Goal: Task Accomplishment & Management: Complete application form

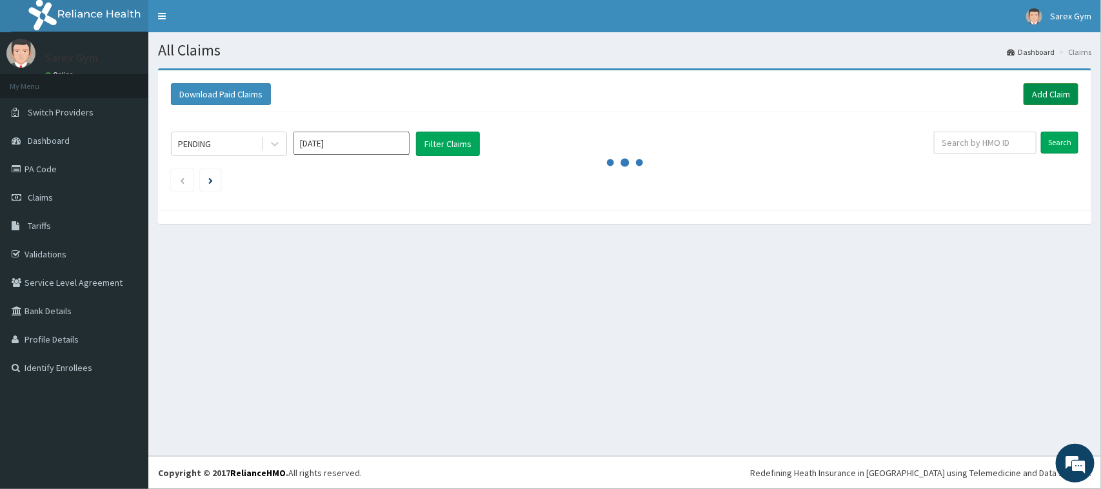
click at [1041, 102] on link "Add Claim" at bounding box center [1050, 94] width 55 height 22
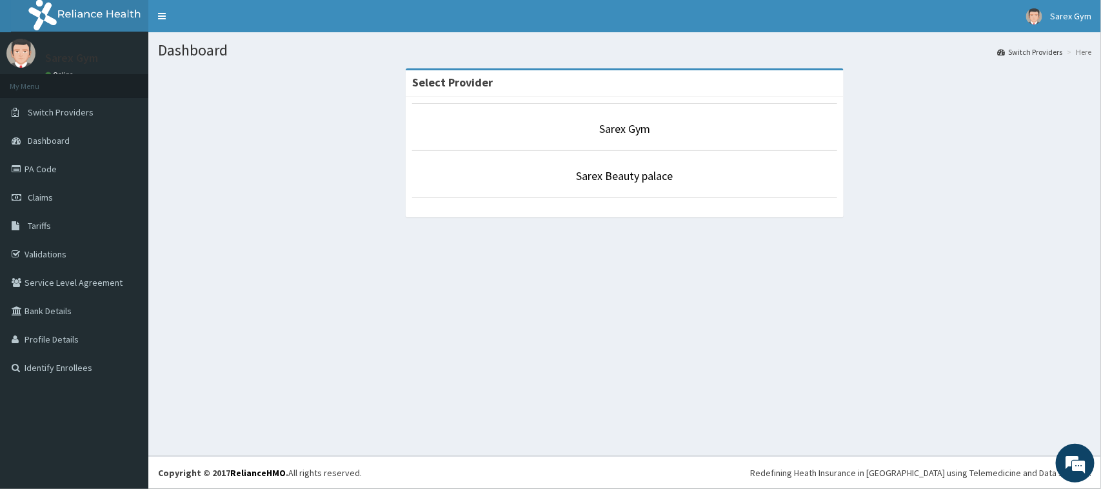
click at [573, 110] on li "Sarex Gym" at bounding box center [624, 127] width 425 height 48
click at [611, 132] on link "Sarex Gym" at bounding box center [624, 128] width 51 height 15
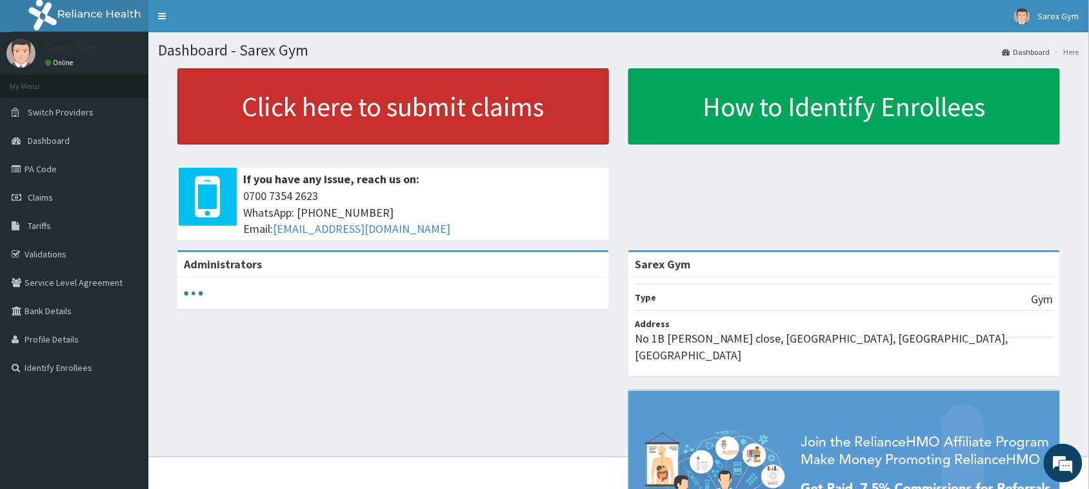
click at [537, 97] on link "Click here to submit claims" at bounding box center [392, 106] width 431 height 76
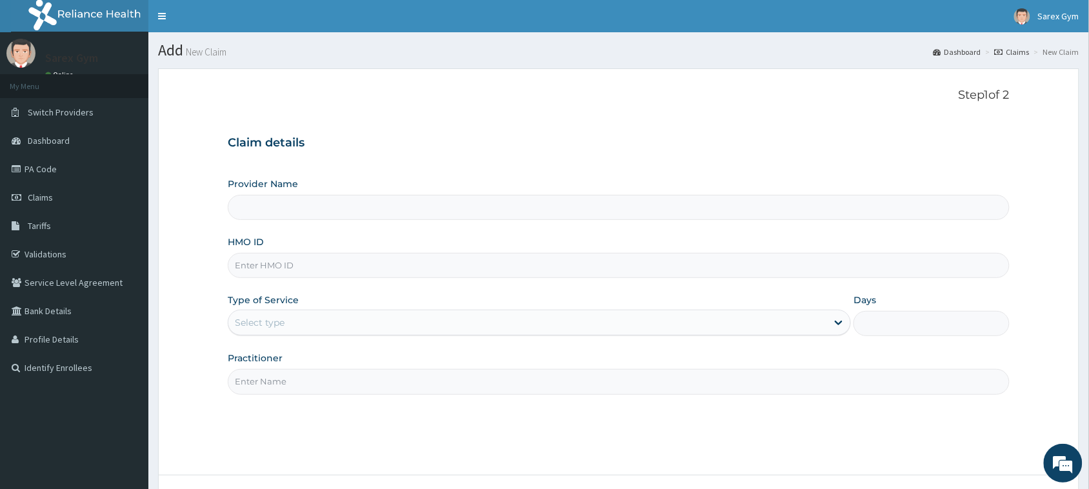
click at [516, 261] on input "HMO ID" at bounding box center [619, 265] width 782 height 25
type input "Sarex Gym"
type input "1"
type input "o"
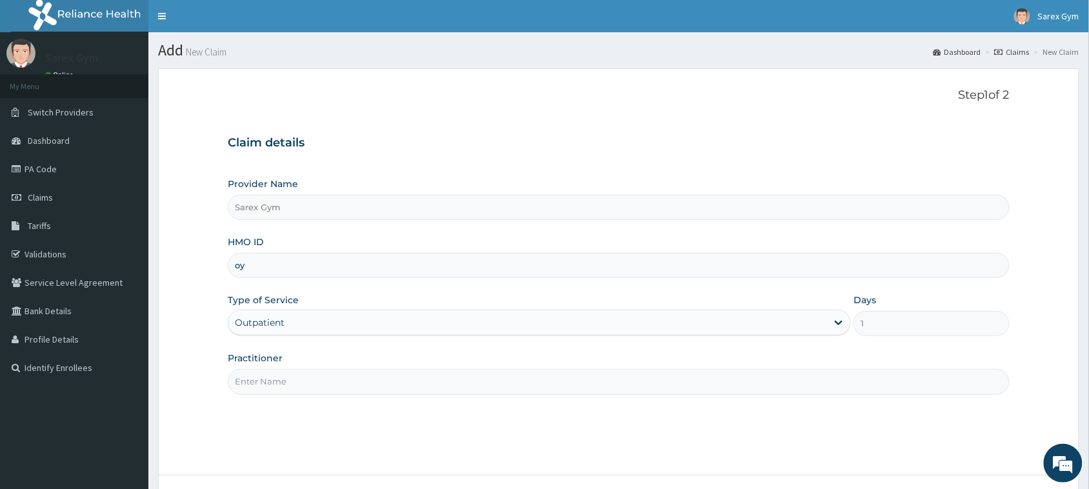
type input "o"
click at [395, 275] on input "OTV/10587" at bounding box center [619, 265] width 782 height 25
type input "OTV/10587/A"
click at [323, 377] on input "Practitioner" at bounding box center [619, 381] width 782 height 25
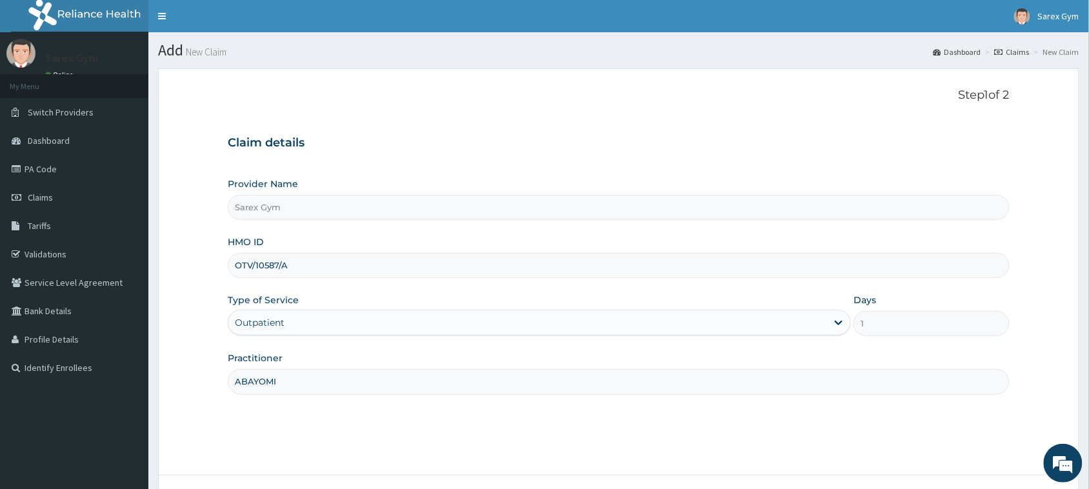
type input "ABAYOMI"
drag, startPoint x: 323, startPoint y: 377, endPoint x: 693, endPoint y: 253, distance: 390.5
click at [693, 253] on input "OTV/10587/A" at bounding box center [619, 265] width 782 height 25
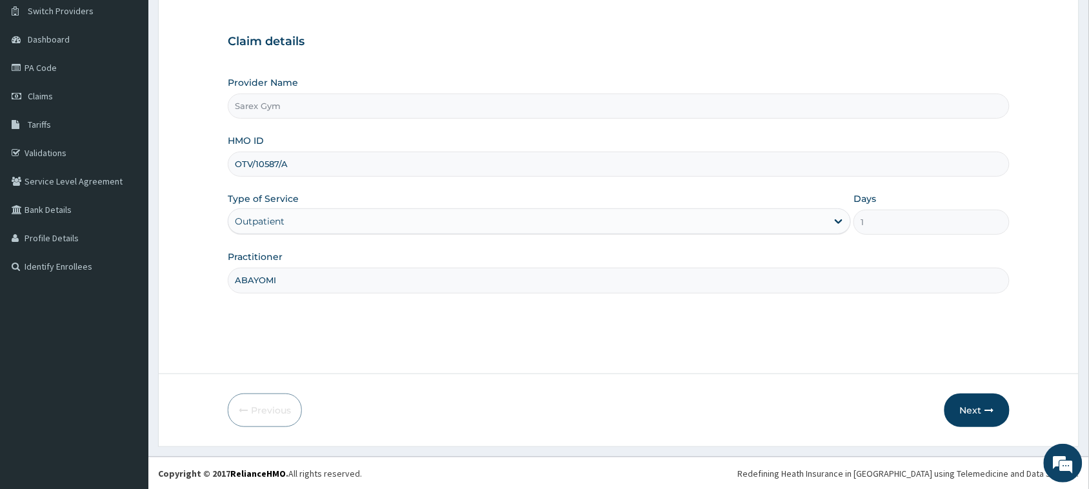
scroll to position [102, 0]
click at [972, 397] on button "Next" at bounding box center [976, 410] width 65 height 34
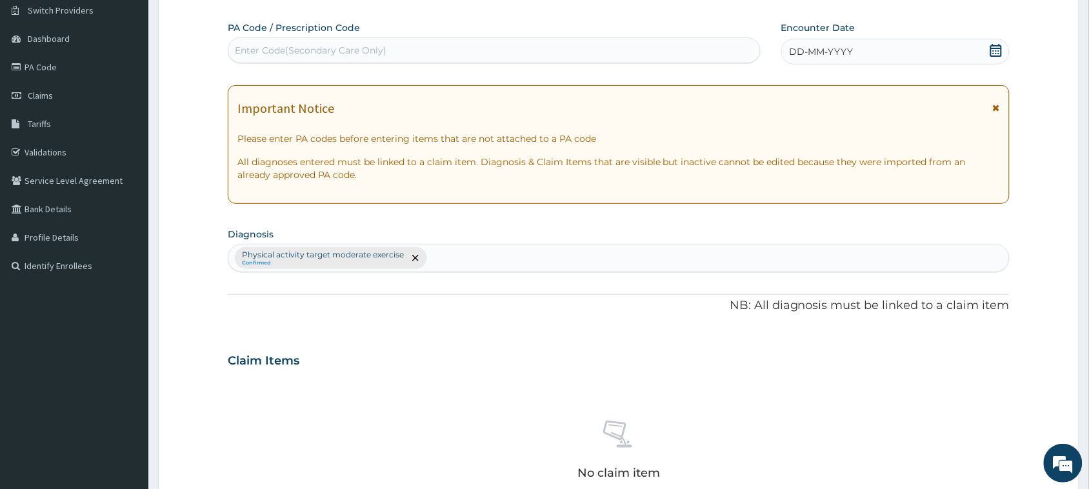
click at [582, 34] on div "PA Code / Prescription Code Enter Code(Secondary Care Only)" at bounding box center [494, 42] width 533 height 42
drag, startPoint x: 582, startPoint y: 34, endPoint x: 582, endPoint y: 44, distance: 9.7
click at [582, 44] on div "PA Code / Prescription Code Enter Code(Secondary Care Only)" at bounding box center [494, 42] width 533 height 42
click at [582, 44] on div "Enter Code(Secondary Care Only)" at bounding box center [493, 50] width 531 height 21
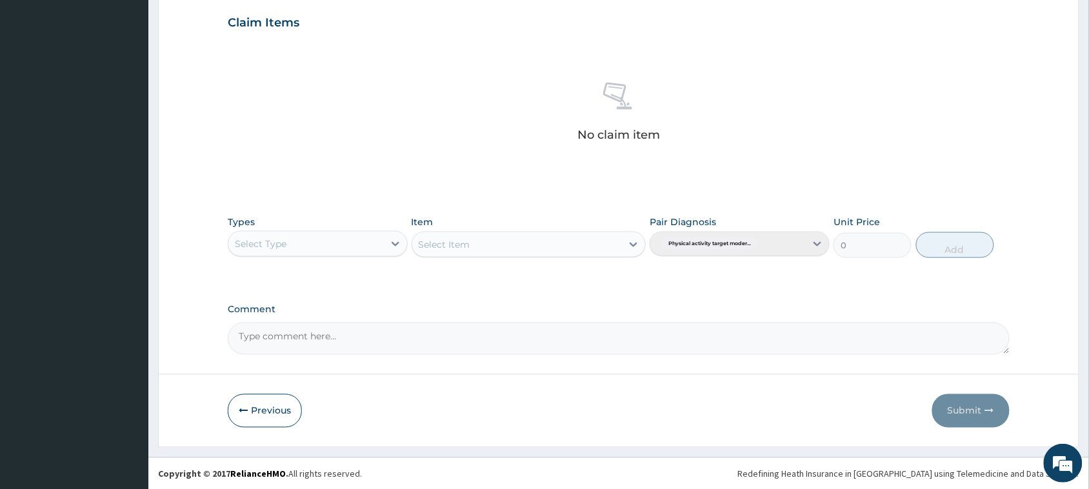
scroll to position [442, 0]
type input "PA/"
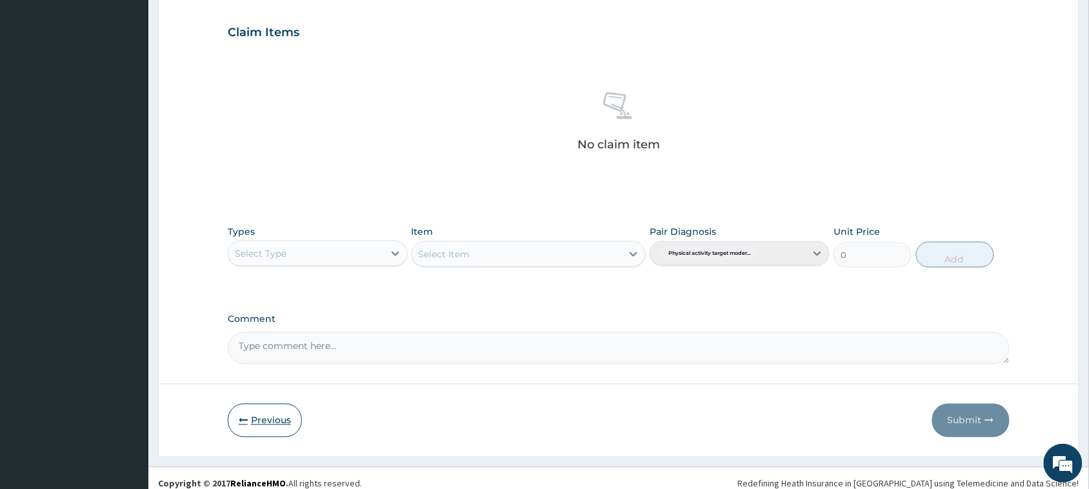
click at [284, 397] on form "Step 2 of 2 PA Code / Prescription Code Enter Code(Secondary Care Only) PA code…" at bounding box center [618, 42] width 921 height 830
click at [282, 413] on button "Previous" at bounding box center [265, 421] width 74 height 34
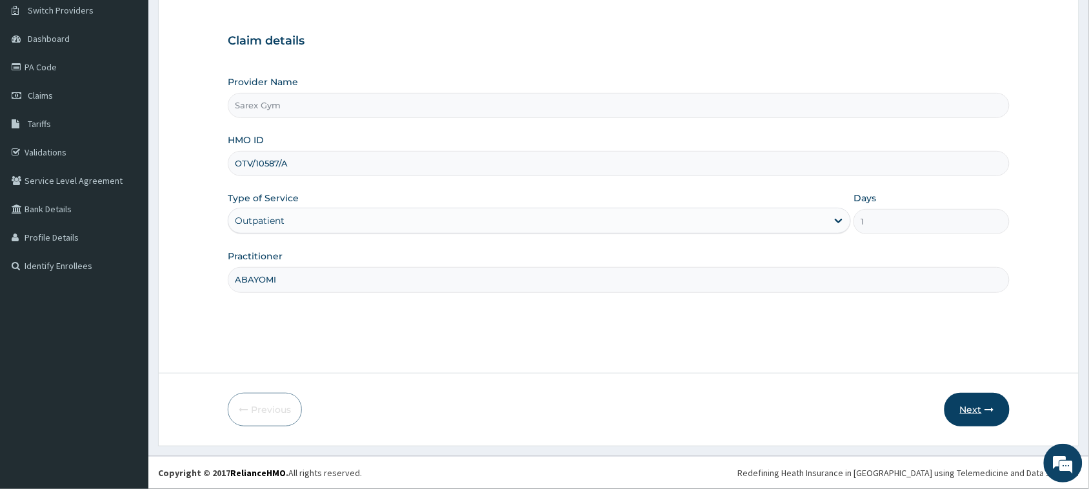
click at [966, 401] on button "Next" at bounding box center [976, 410] width 65 height 34
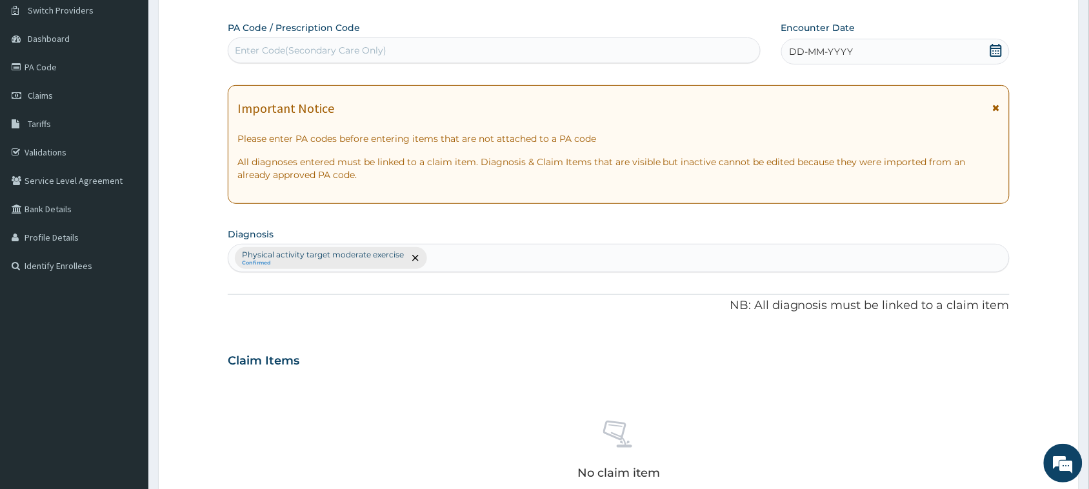
click at [529, 46] on div "Enter Code(Secondary Care Only)" at bounding box center [493, 50] width 531 height 21
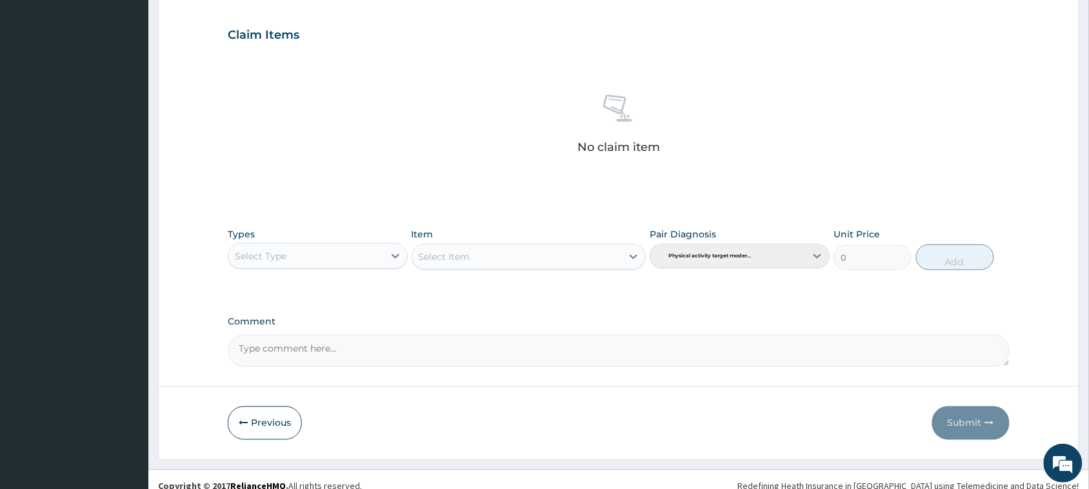
scroll to position [442, 0]
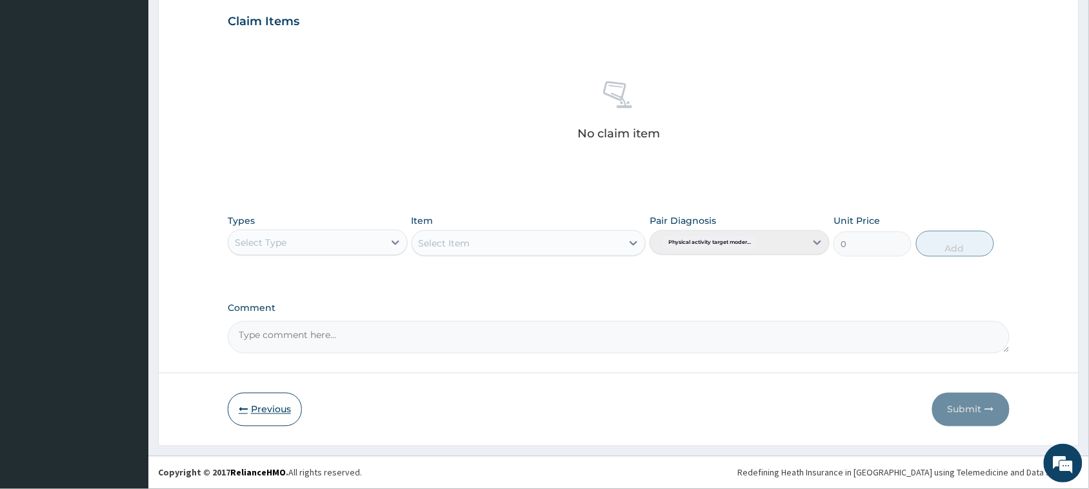
click at [259, 403] on button "Previous" at bounding box center [265, 410] width 74 height 34
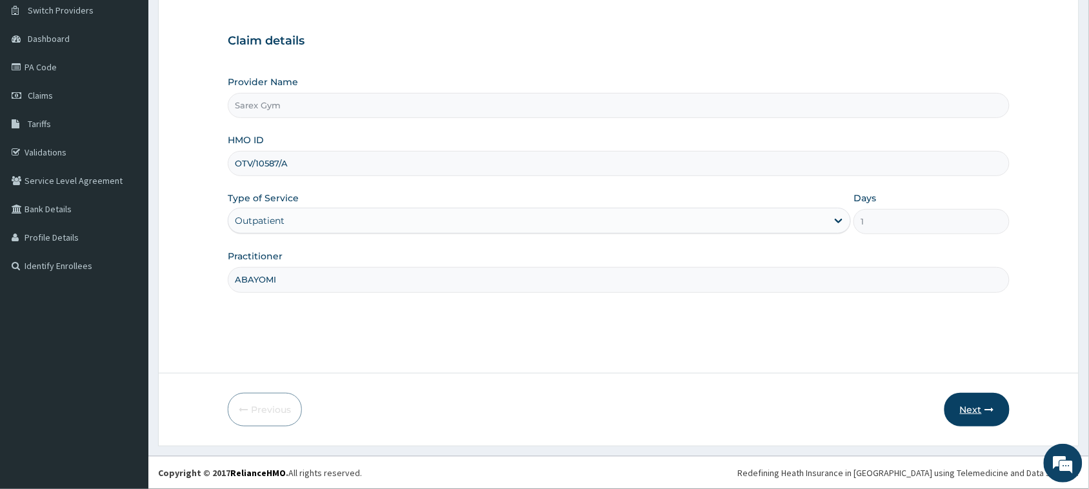
click at [954, 408] on button "Next" at bounding box center [976, 410] width 65 height 34
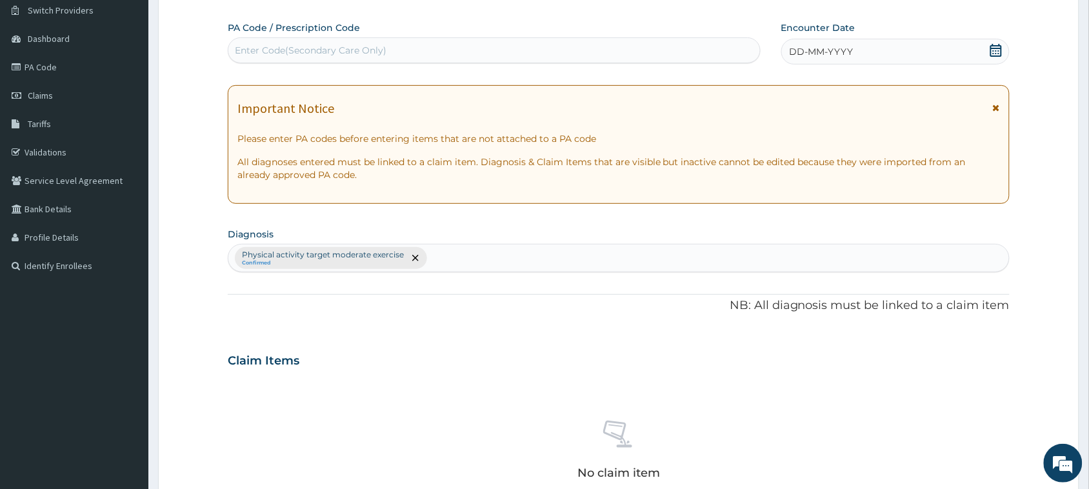
click at [513, 47] on div "Enter Code(Secondary Care Only)" at bounding box center [493, 50] width 531 height 21
type input "PA/270979"
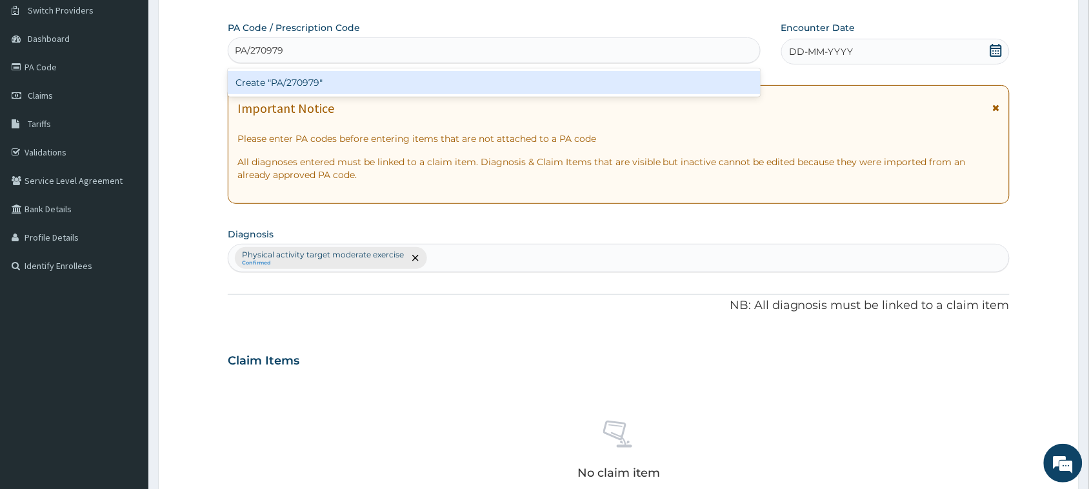
click at [497, 69] on div "Create "PA/270979"" at bounding box center [494, 82] width 533 height 28
click at [495, 88] on div "Create "PA/270979"" at bounding box center [494, 82] width 533 height 23
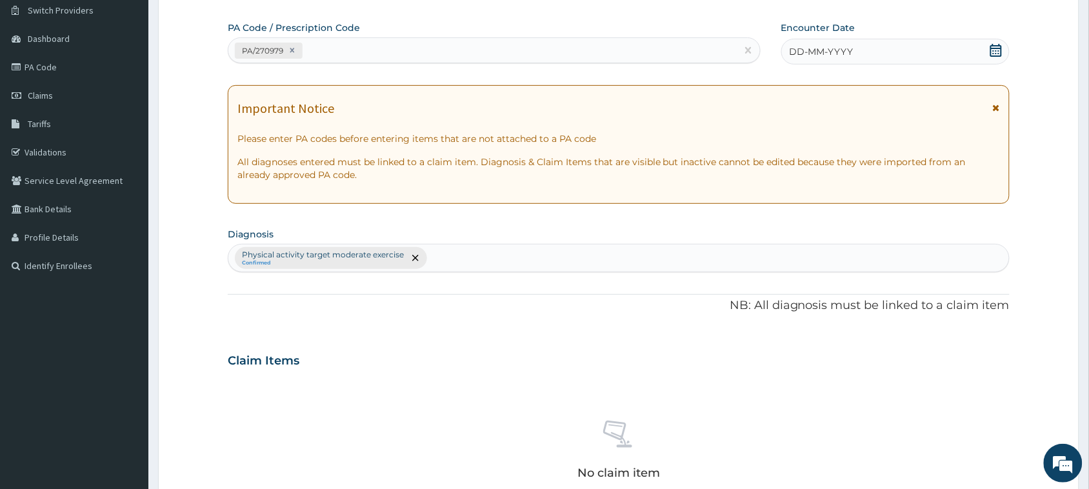
click at [798, 59] on div "DD-MM-YYYY" at bounding box center [895, 52] width 228 height 26
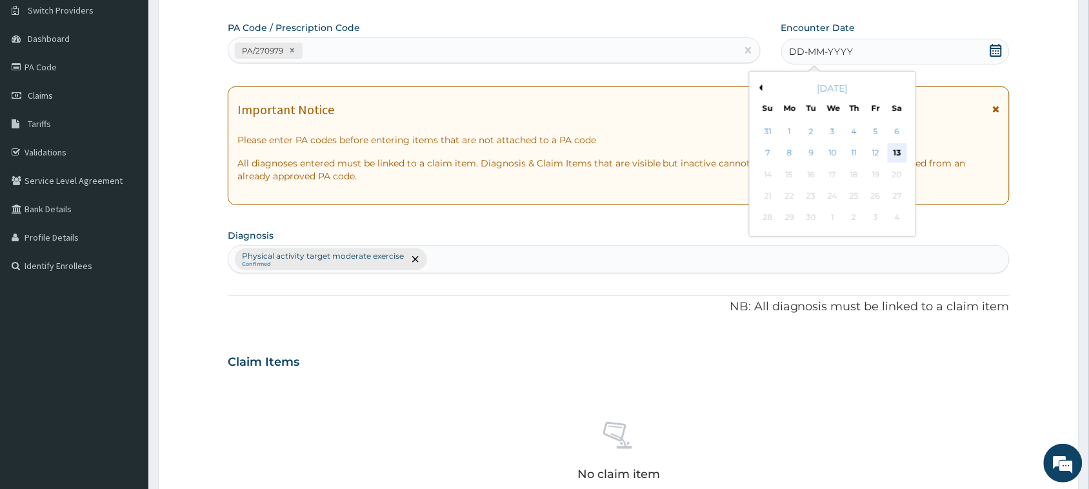
click at [894, 152] on div "13" at bounding box center [896, 153] width 19 height 19
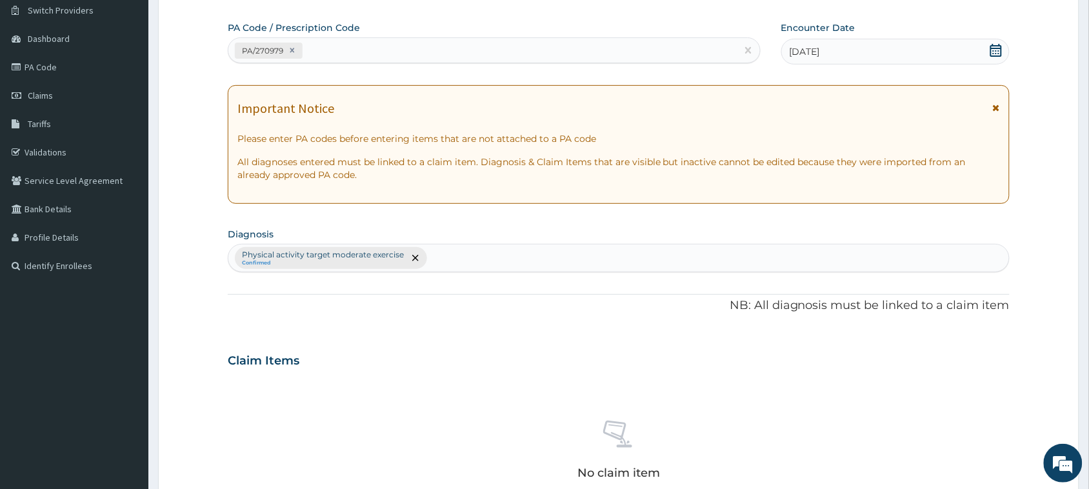
scroll to position [442, 0]
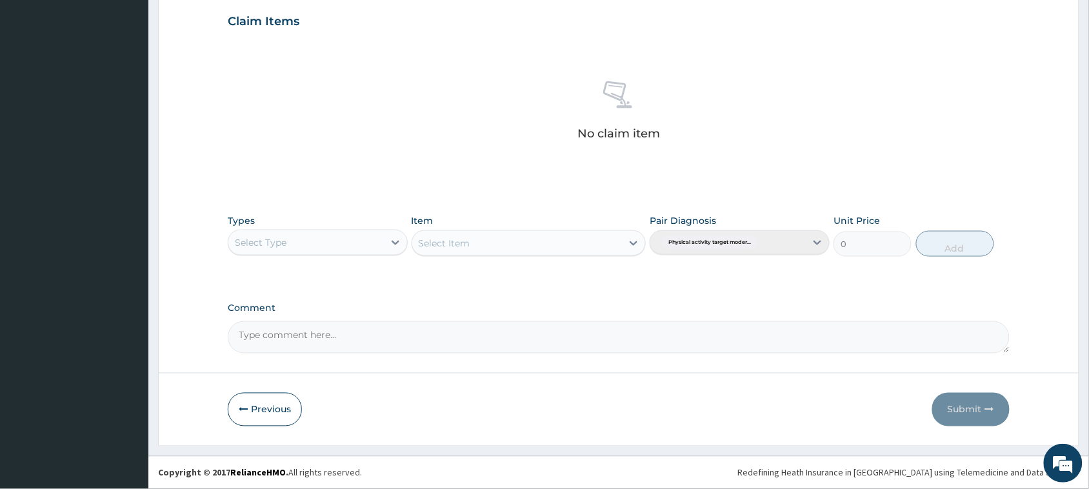
click at [353, 232] on div "Select Type" at bounding box center [305, 242] width 155 height 21
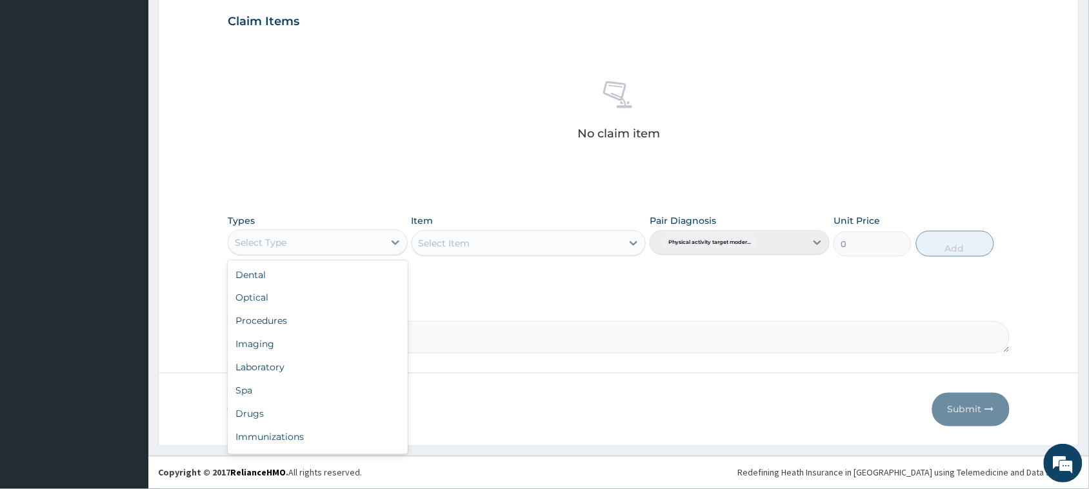
scroll to position [43, 0]
click at [310, 453] on div "Dental Optical Procedures Imaging Laboratory Spa Drugs Immunizations Others Gym" at bounding box center [318, 357] width 180 height 193
click at [310, 443] on div "Gym" at bounding box center [318, 440] width 180 height 23
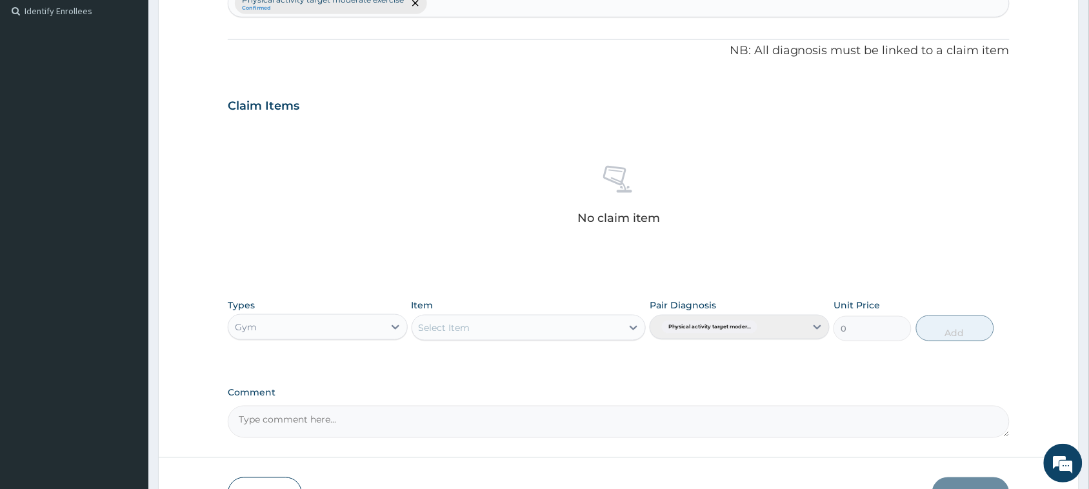
scroll to position [442, 0]
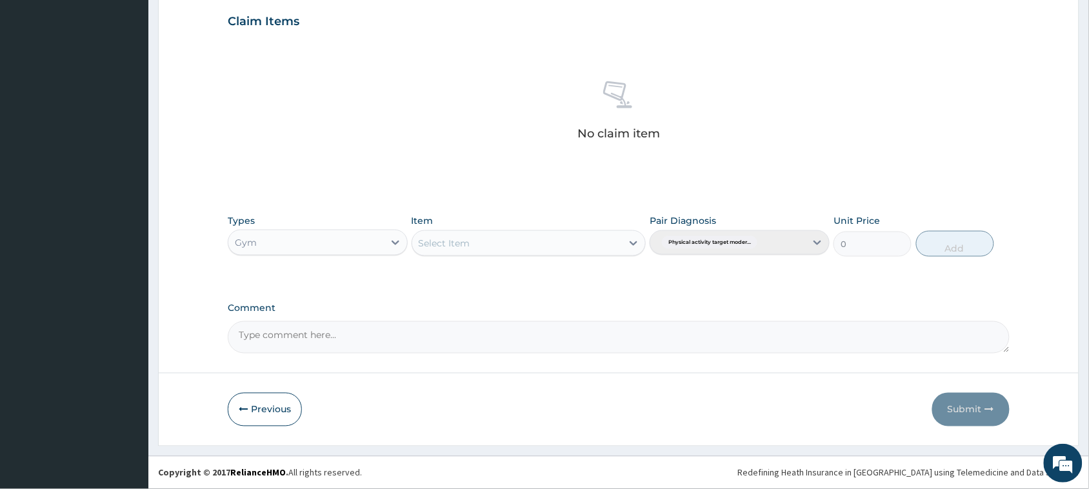
click at [466, 237] on div "Select Item" at bounding box center [445, 243] width 52 height 13
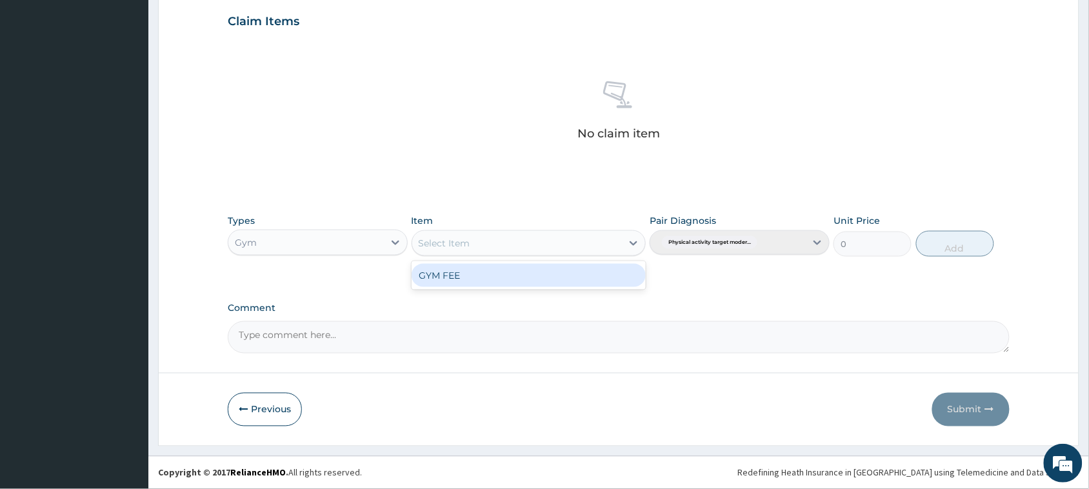
click at [466, 270] on div "GYM FEE" at bounding box center [528, 275] width 235 height 23
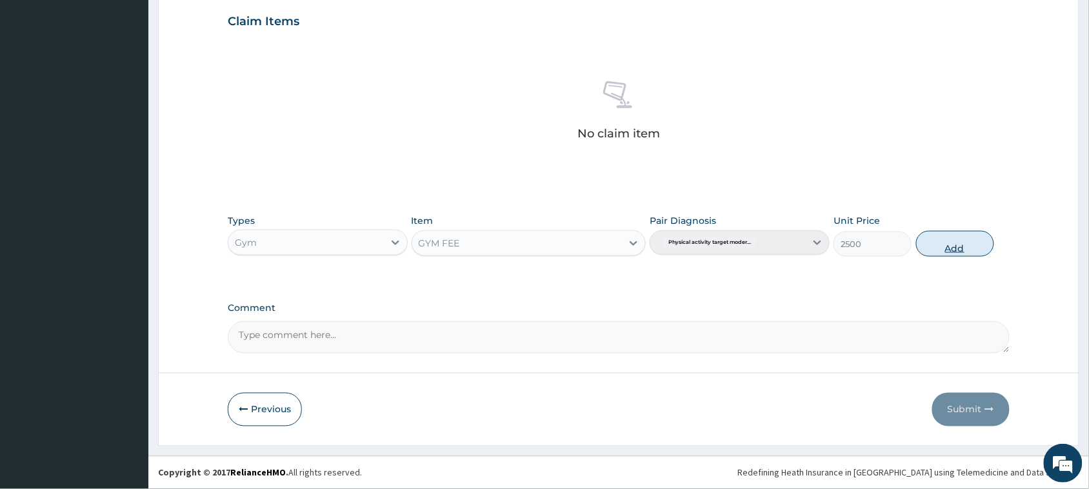
click at [945, 245] on button "Add" at bounding box center [955, 244] width 78 height 26
type input "0"
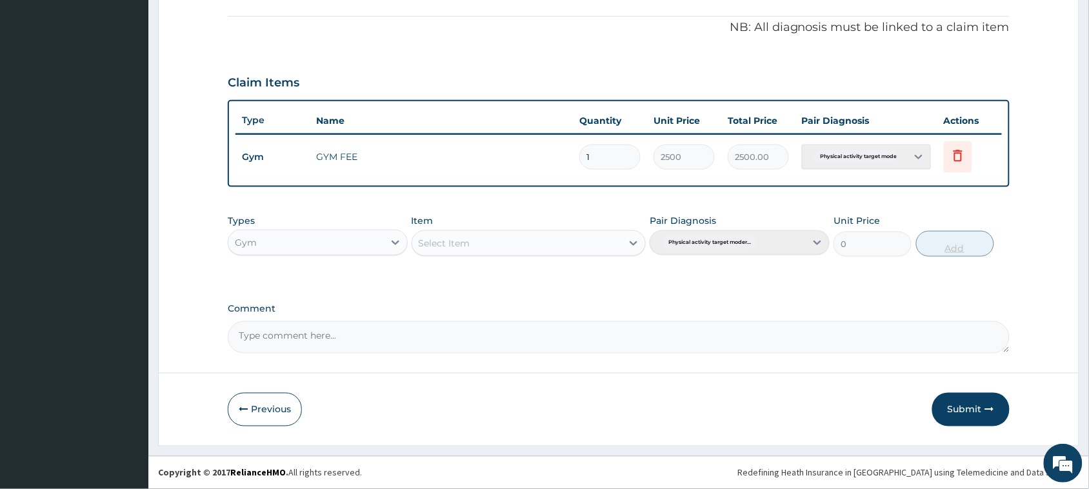
scroll to position [379, 0]
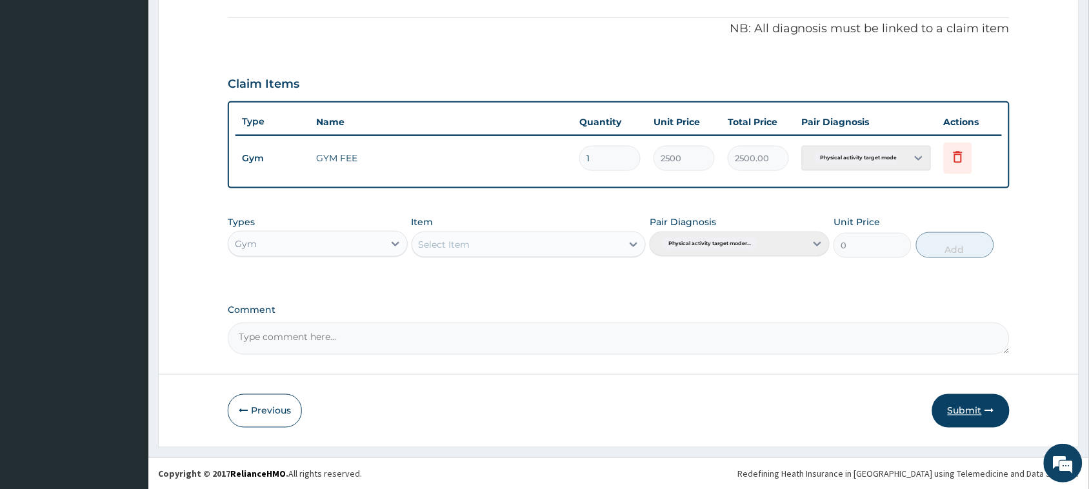
click at [952, 404] on button "Submit" at bounding box center [970, 411] width 77 height 34
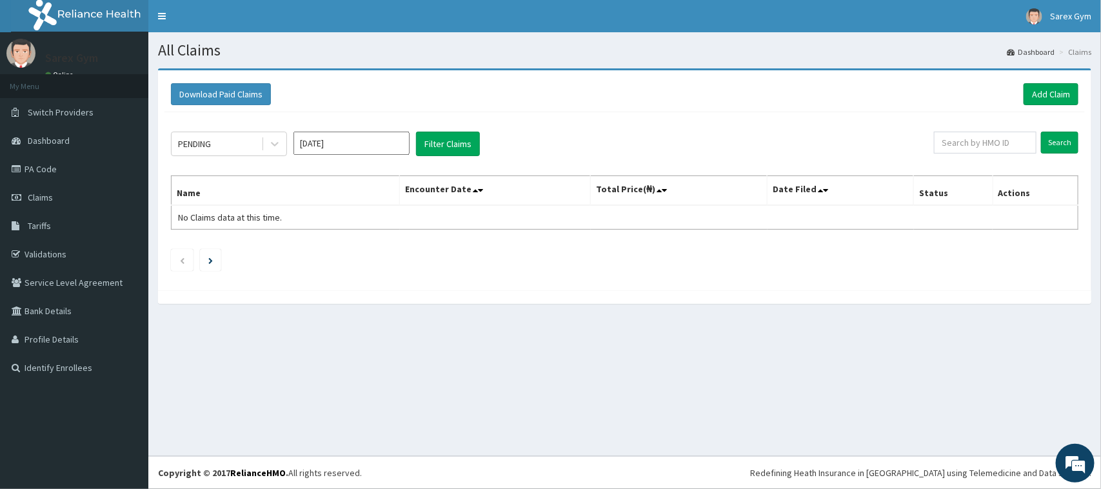
click at [952, 404] on div "All Claims Dashboard Claims Download Paid Claims Add Claim × Note you can only …" at bounding box center [624, 244] width 952 height 424
